Goal: Find specific page/section: Find specific page/section

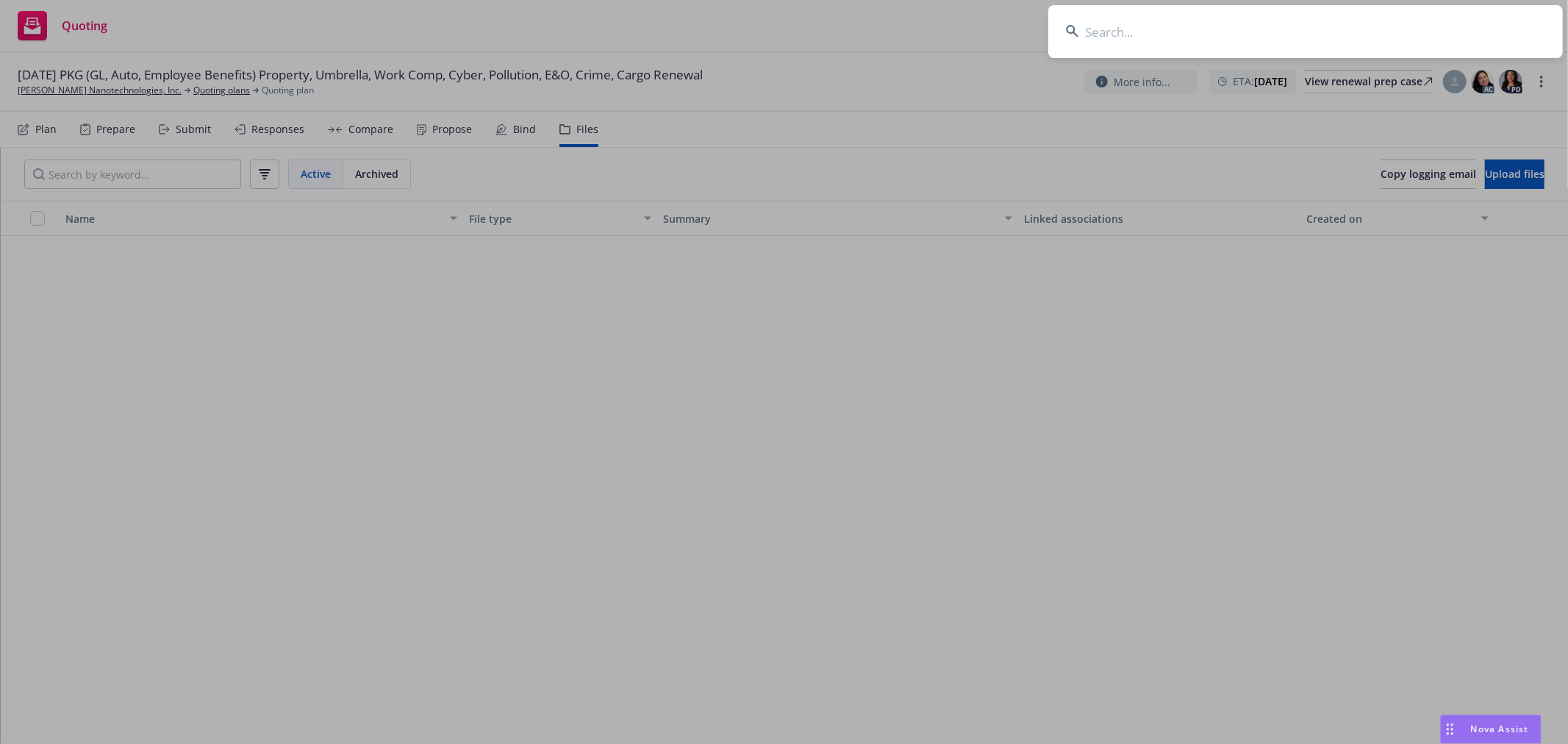
scroll to position [653, 0]
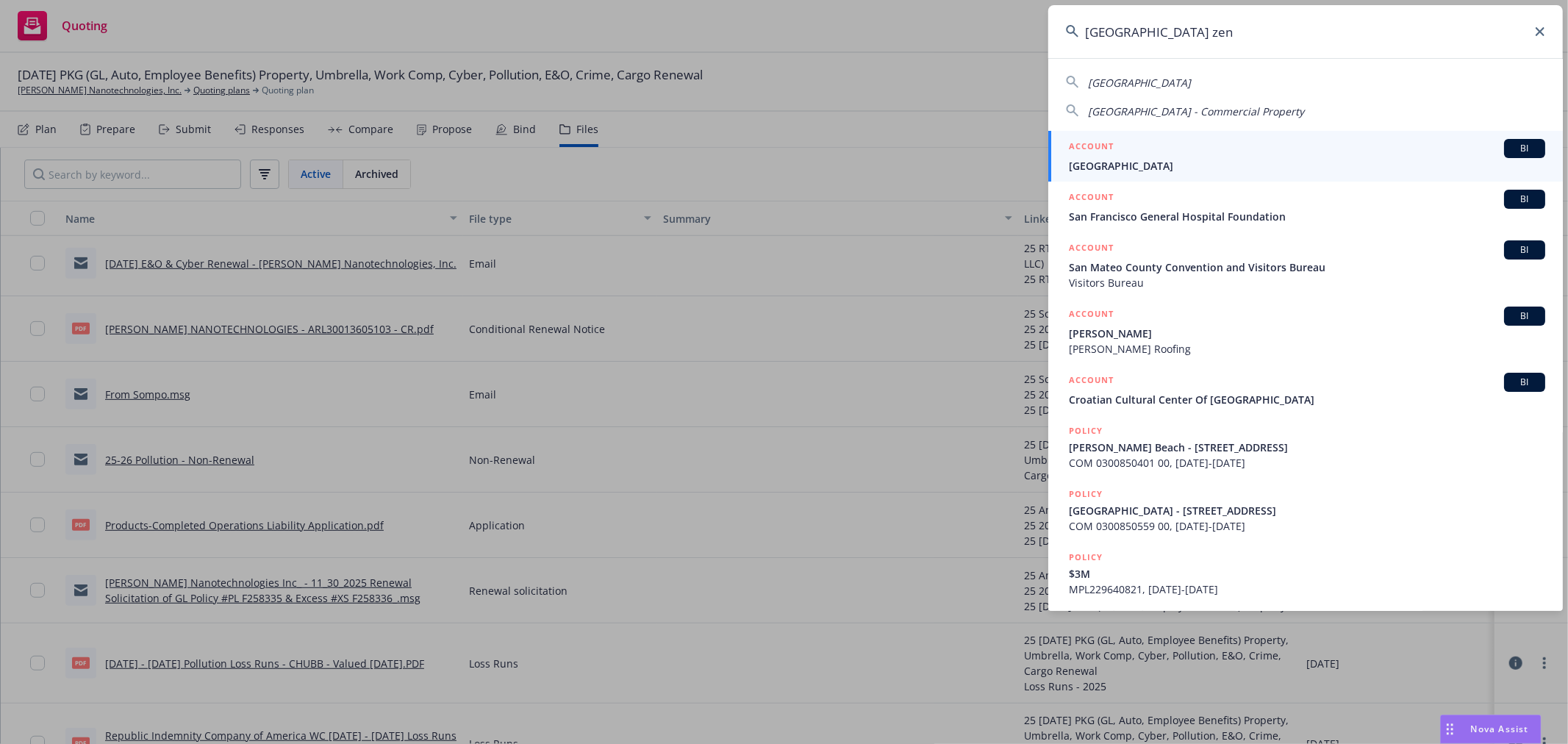
type input "[GEOGRAPHIC_DATA] zen"
click at [1275, 158] on div "ACCOUNT BI" at bounding box center [1307, 148] width 476 height 19
